Goal: Task Accomplishment & Management: Manage account settings

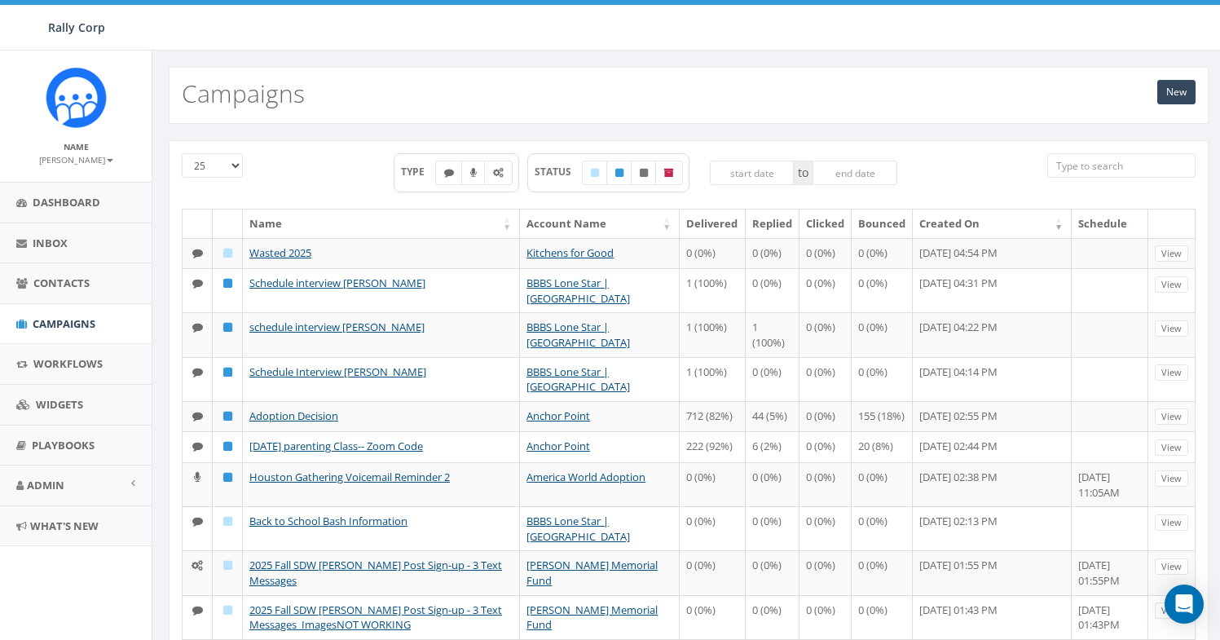
click at [479, 22] on div "Rally Corp Rally Corp Profile Sign Out 0.57 % of Available Amount Used You have…" at bounding box center [610, 25] width 1220 height 51
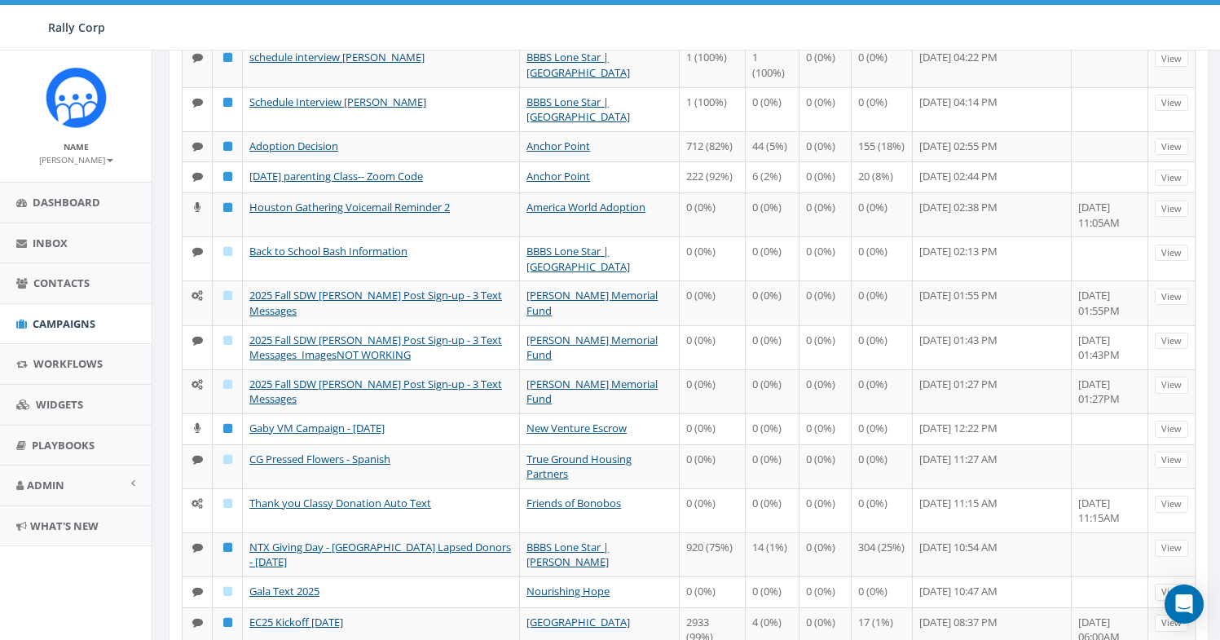
scroll to position [271, 0]
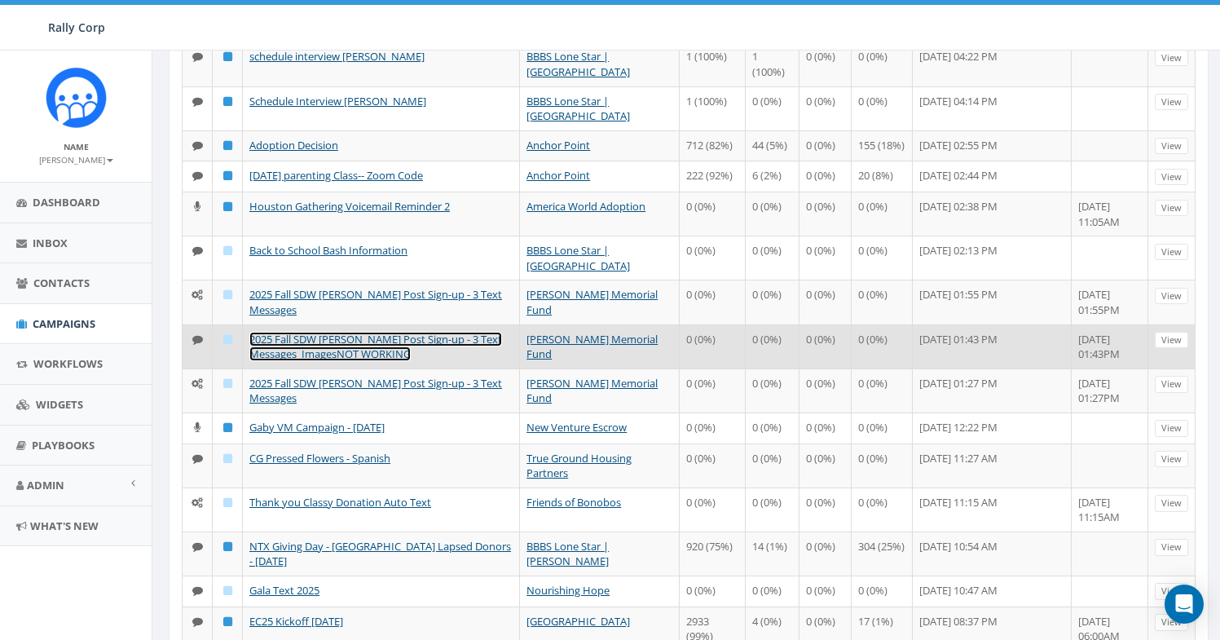
click at [421, 362] on link "2025 Fall SDW [PERSON_NAME] Post Sign-up - 3 Text Messages_ImagesNOT WORKING" at bounding box center [375, 347] width 253 height 30
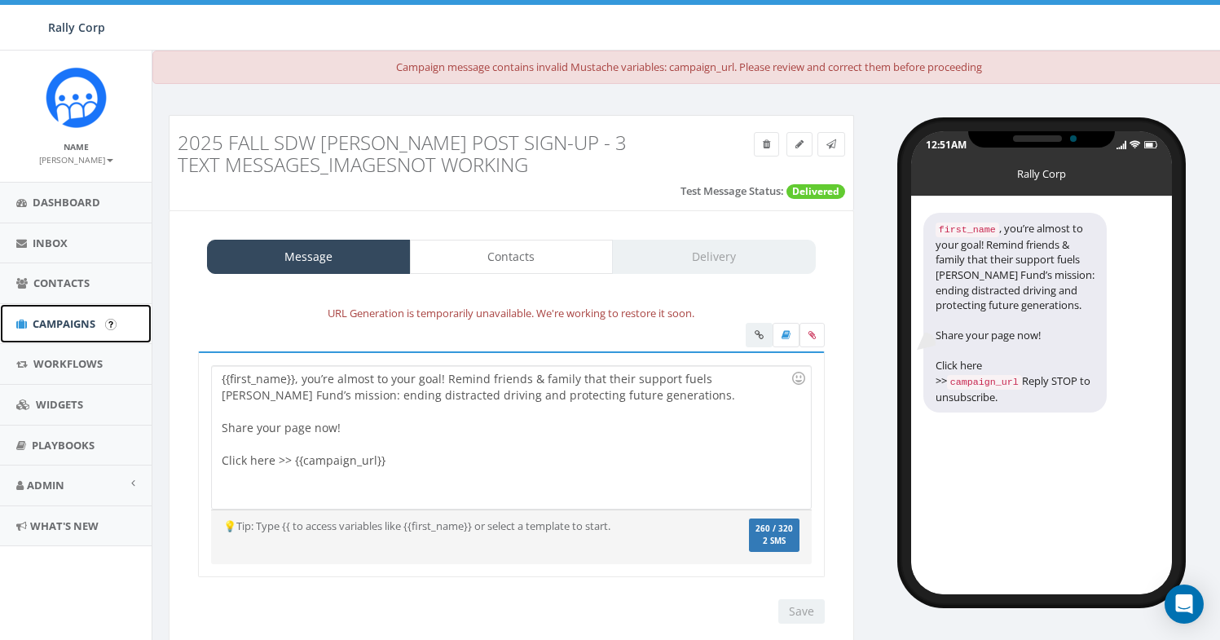
click at [56, 328] on span "Campaigns" at bounding box center [64, 323] width 63 height 15
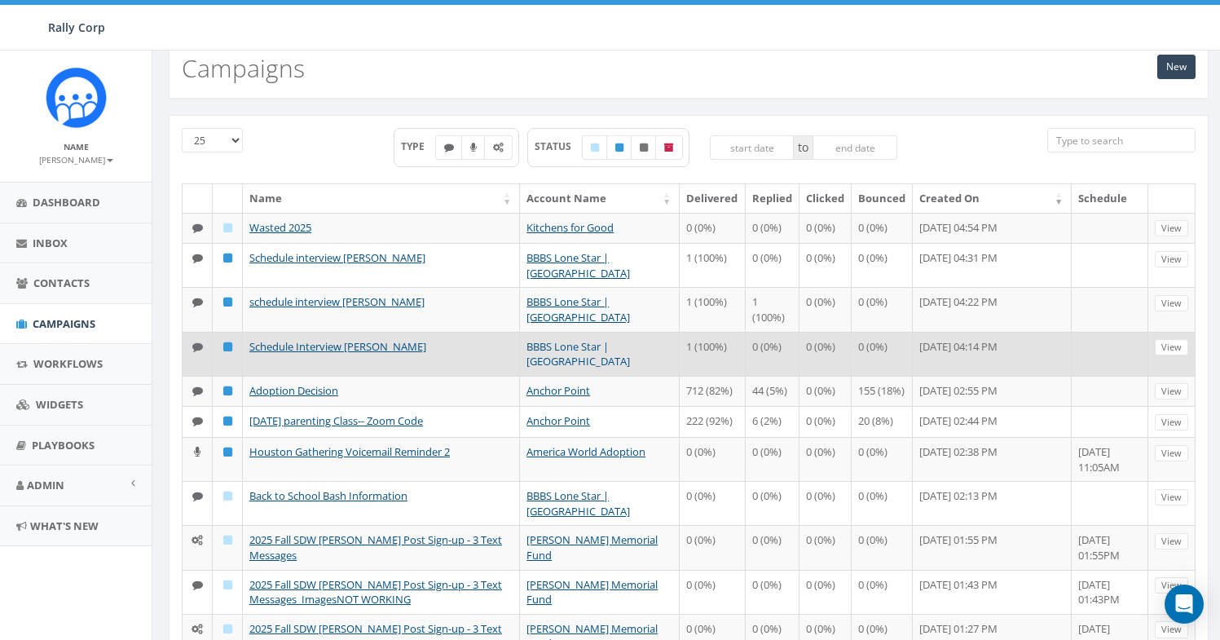
scroll to position [373, 0]
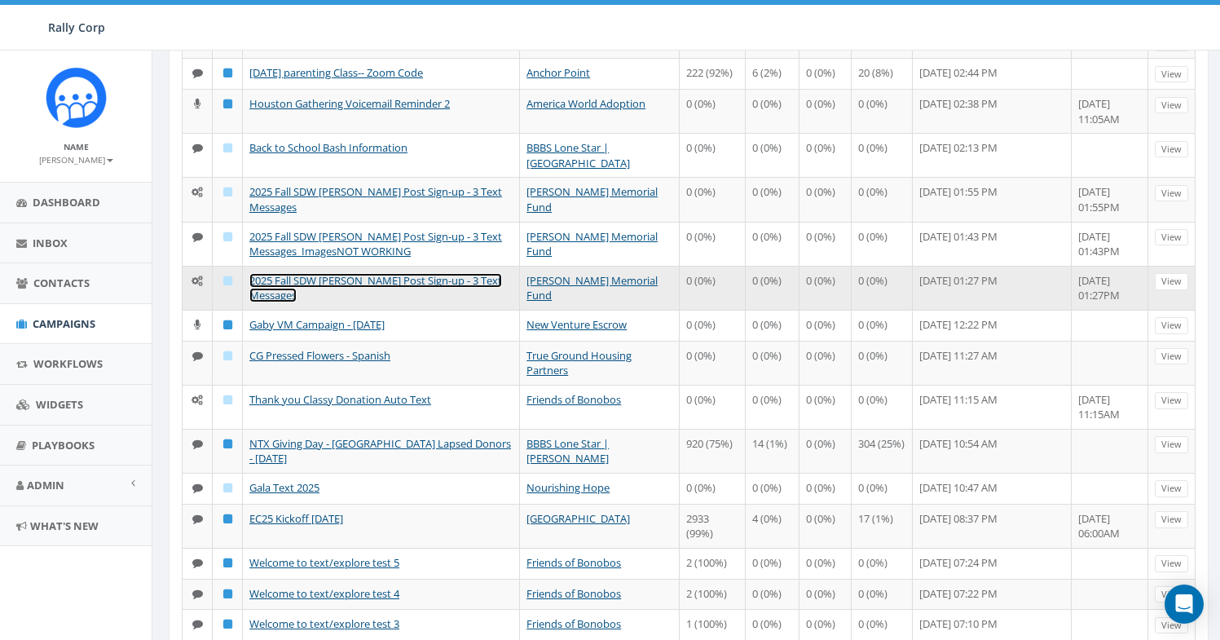
click at [451, 303] on link "2025 Fall SDW [PERSON_NAME] Post Sign-up - 3 Text Messages" at bounding box center [375, 288] width 253 height 30
